Goal: Register for event/course

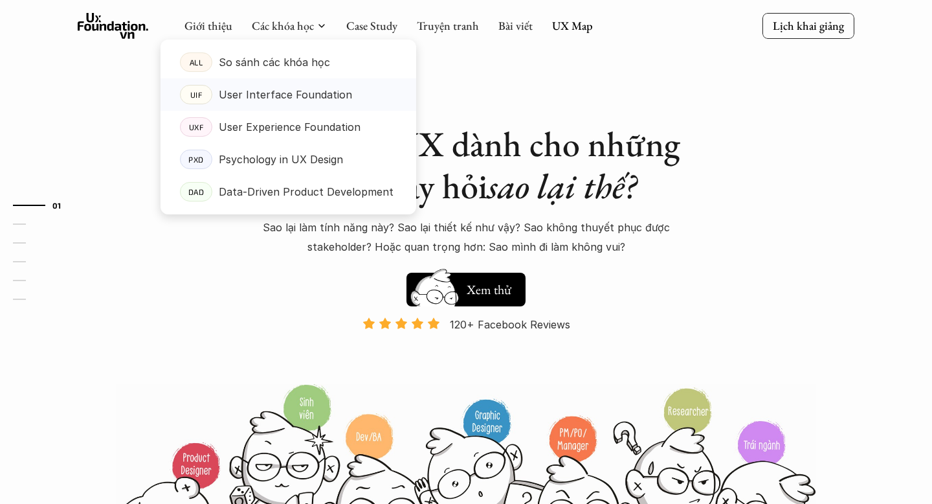
click at [258, 102] on p "User Interface Foundation" at bounding box center [285, 94] width 133 height 19
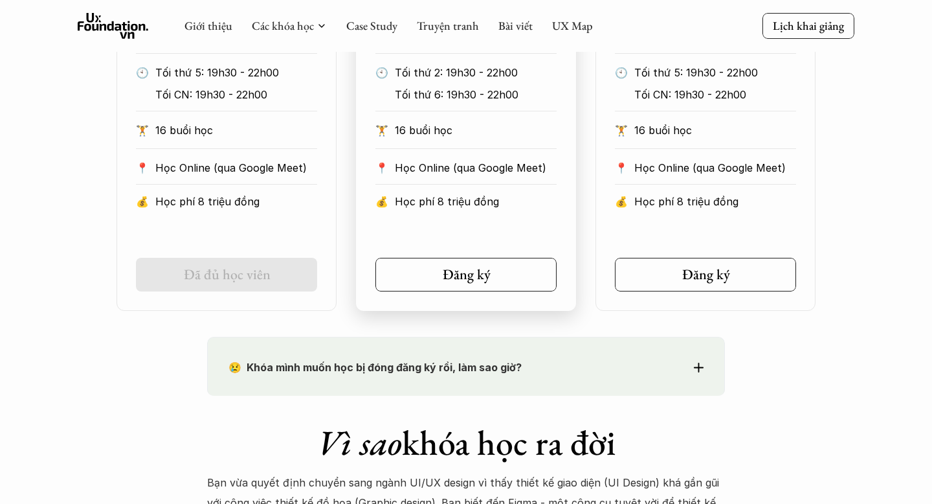
scroll to position [838, 0]
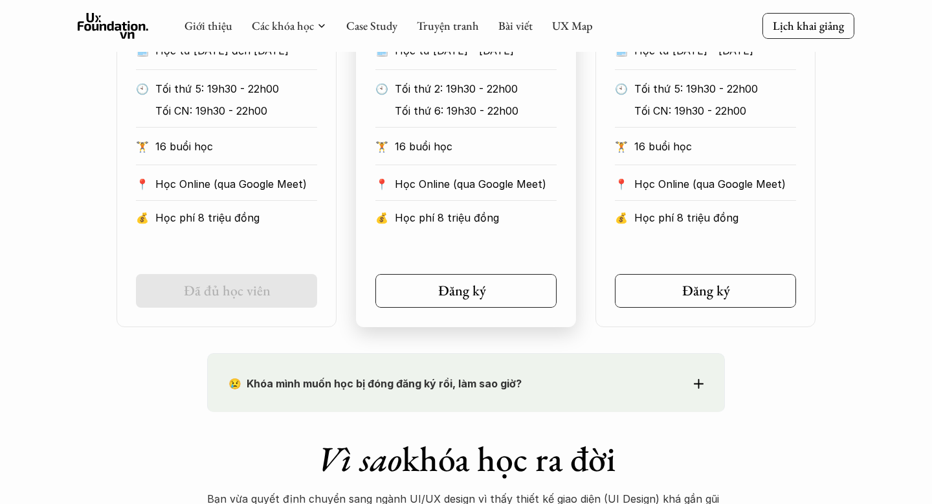
click at [507, 295] on link "Đăng ký" at bounding box center [465, 291] width 181 height 34
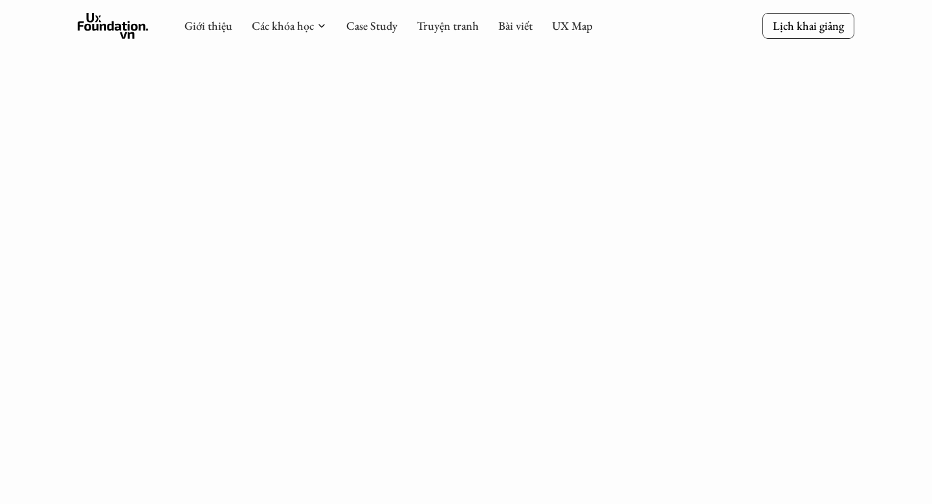
scroll to position [435, 0]
